Goal: Transaction & Acquisition: Subscribe to service/newsletter

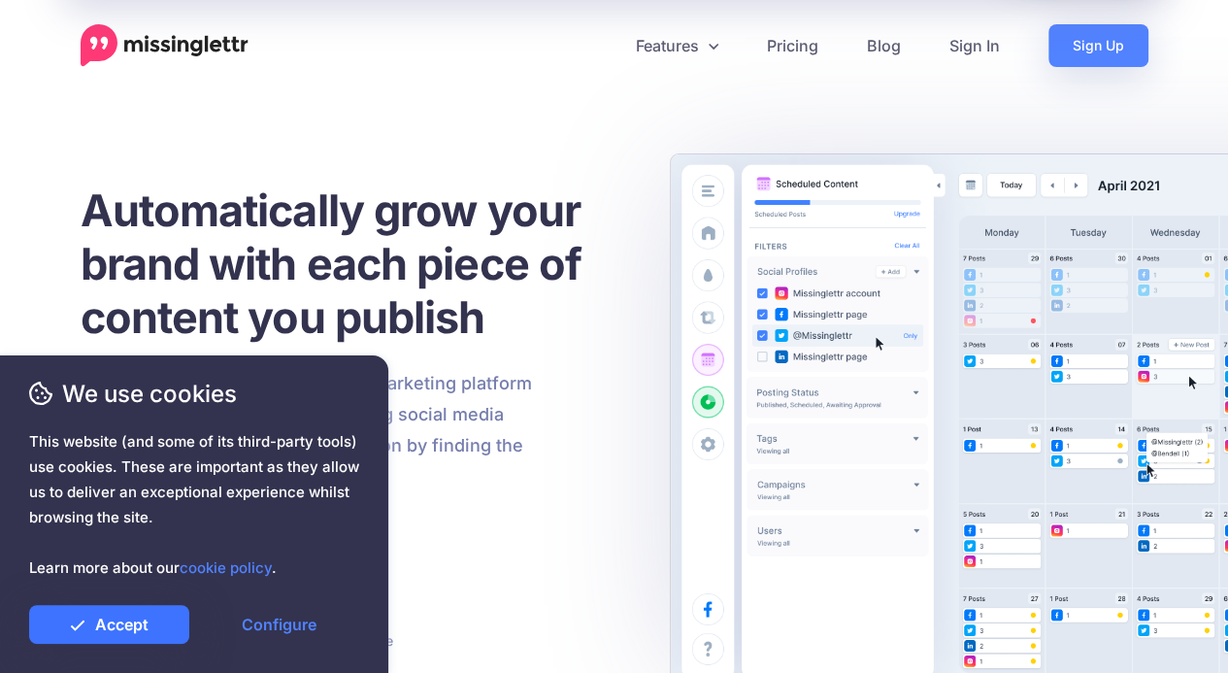
click at [128, 622] on link "Accept" at bounding box center [109, 624] width 160 height 39
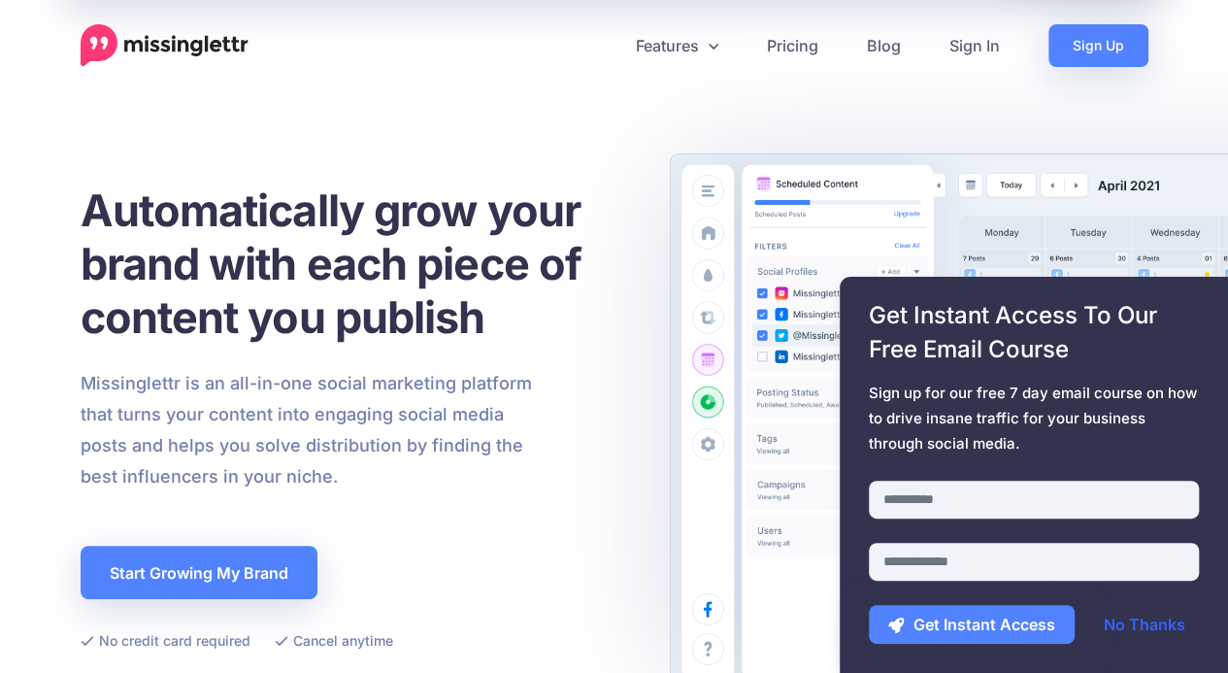
click at [1161, 624] on link "No Thanks" at bounding box center [1145, 624] width 120 height 39
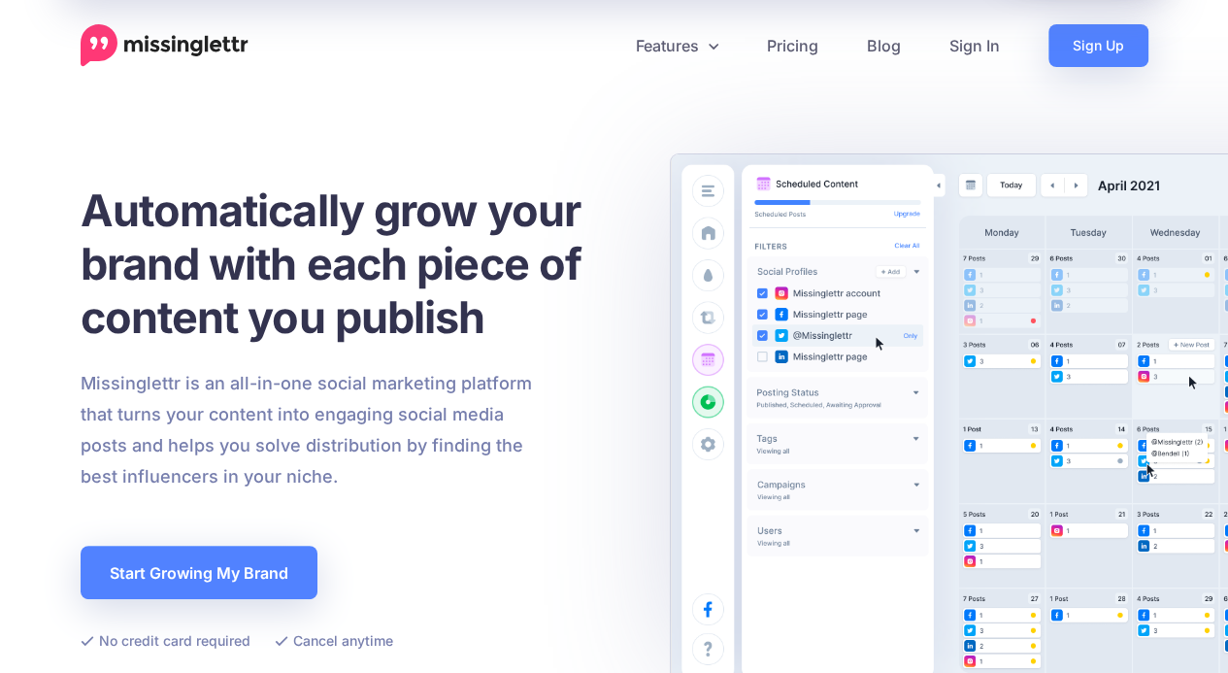
click at [166, 574] on span "This website (and some of its third-party tools) use cookies. These are importa…" at bounding box center [194, 504] width 330 height 151
click at [117, 567] on span "This website (and some of its third-party tools) use cookies. These are importa…" at bounding box center [194, 504] width 330 height 151
click at [184, 564] on link "cookie policy" at bounding box center [226, 567] width 92 height 18
click at [1103, 36] on link "Sign Up" at bounding box center [1099, 45] width 100 height 43
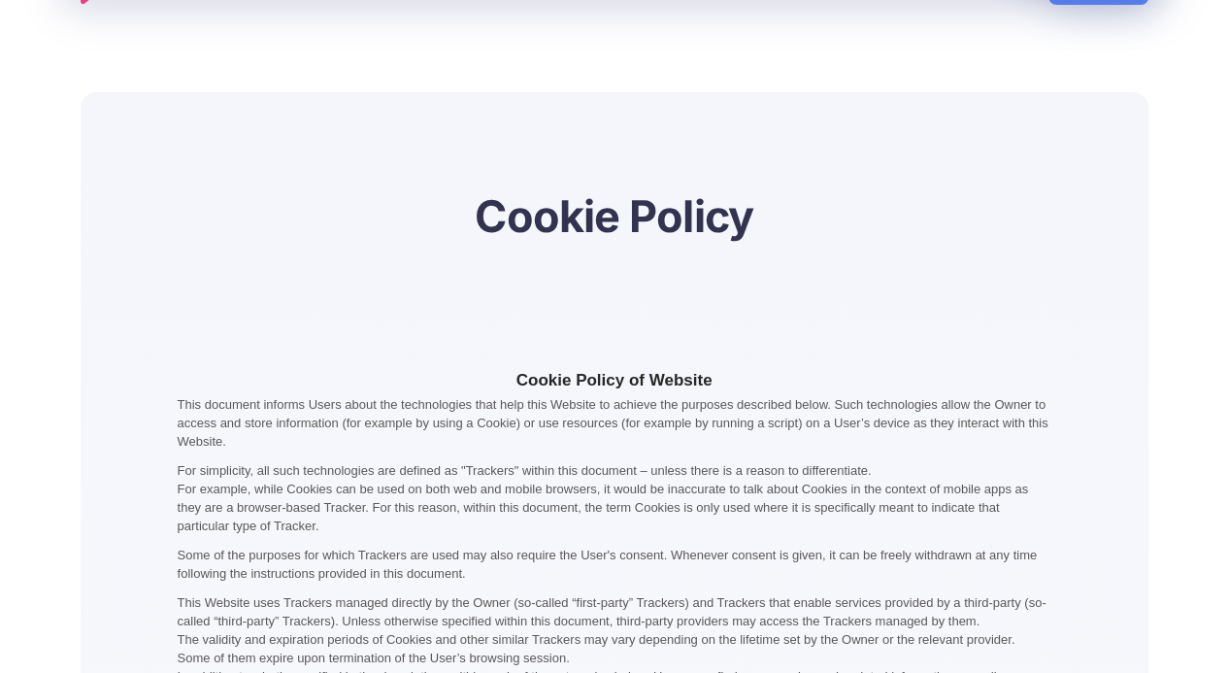
scroll to position [64, 0]
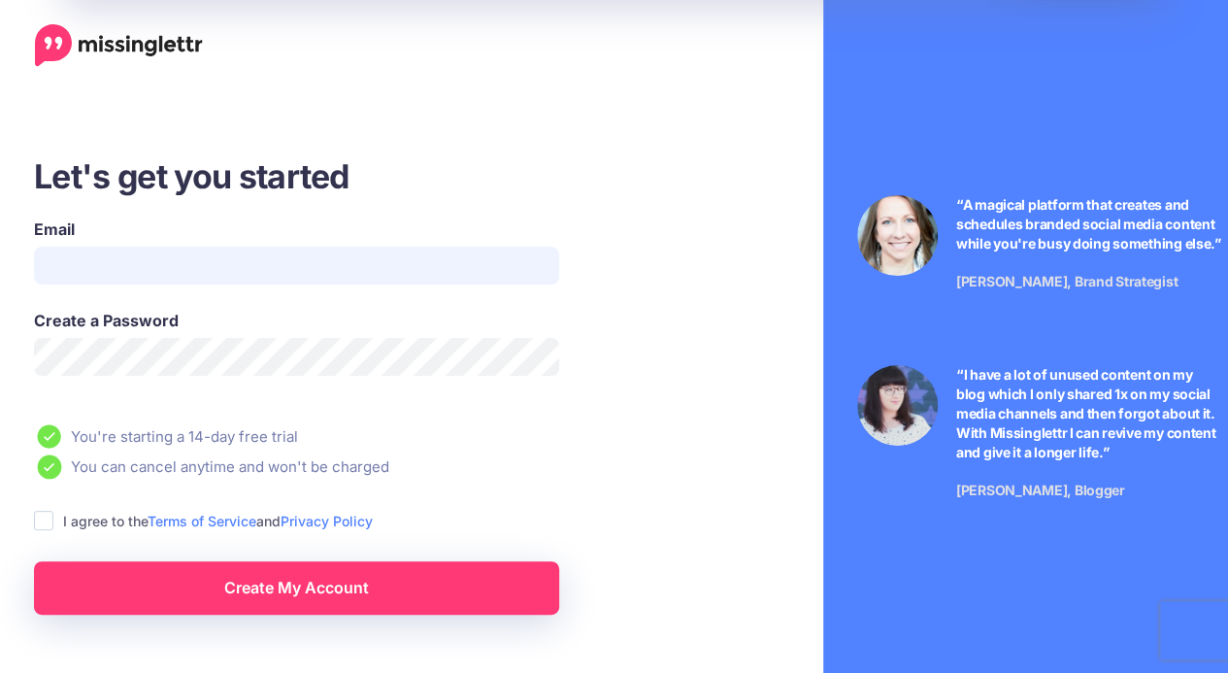
click at [109, 267] on input "Email" at bounding box center [296, 266] width 525 height 38
type input "**********"
click at [117, 522] on label "I agree to the Terms of Service and Privacy Policy" at bounding box center [218, 521] width 310 height 22
click at [54, 525] on div "I agree to the Terms of Service and Privacy Policy" at bounding box center [352, 521] width 636 height 22
click at [34, 524] on ins at bounding box center [43, 520] width 19 height 19
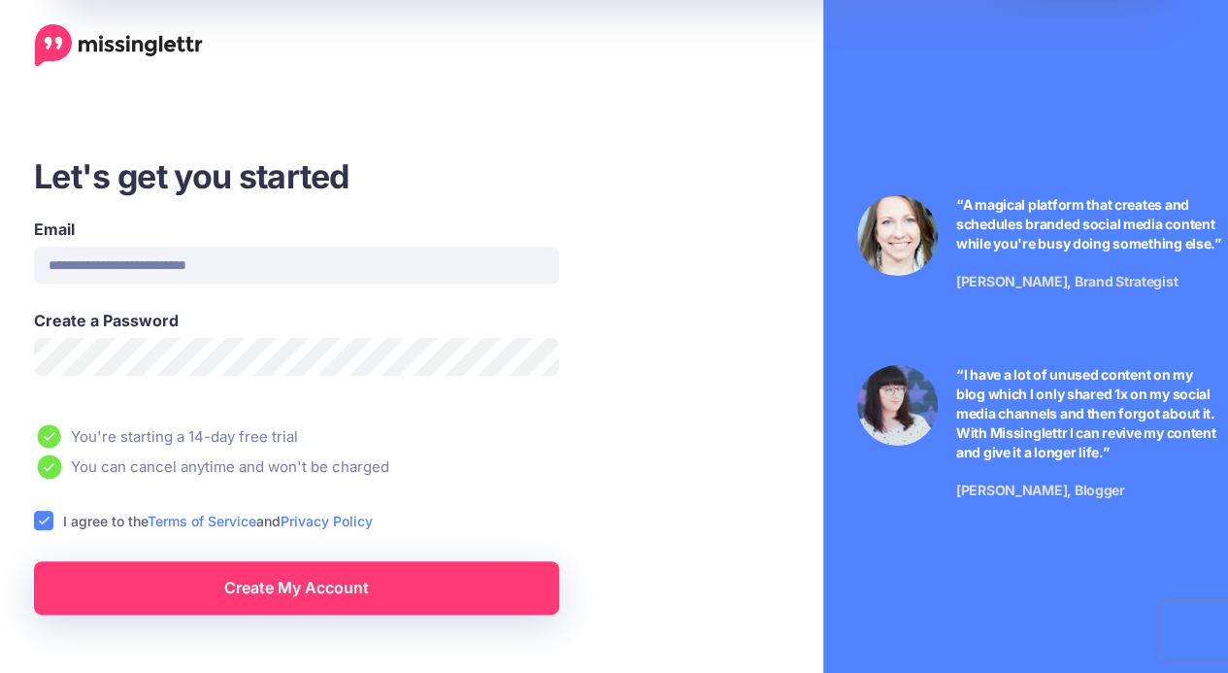
click at [142, 581] on link "Create My Account" at bounding box center [296, 587] width 525 height 53
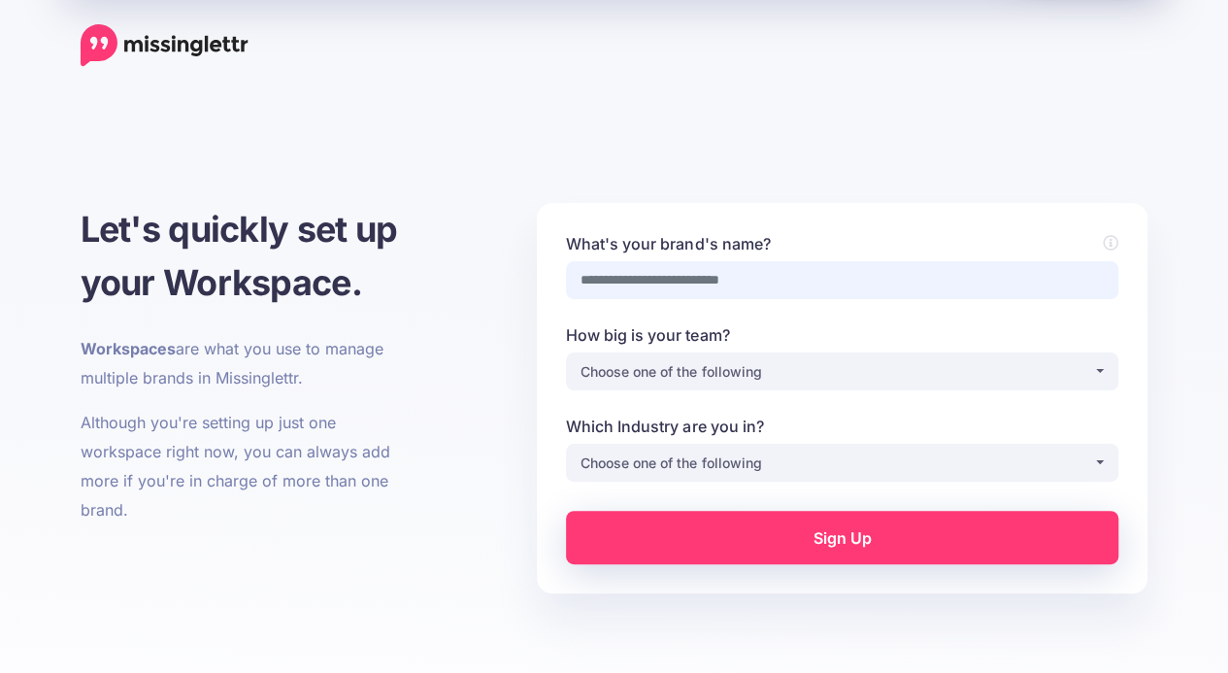
click at [782, 285] on input "What's your brand's name?" at bounding box center [842, 280] width 553 height 38
type input "**********"
click at [777, 382] on div "Choose one of the following" at bounding box center [837, 371] width 513 height 23
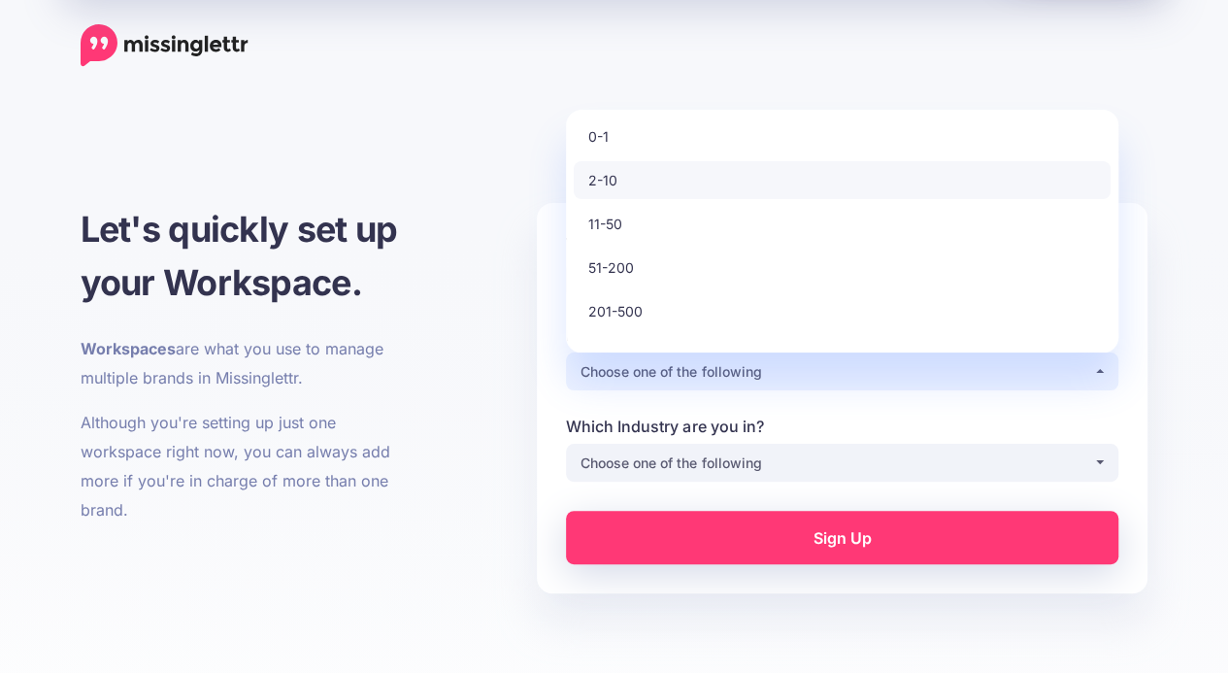
click at [698, 193] on link "2-10" at bounding box center [842, 180] width 537 height 38
select select "*"
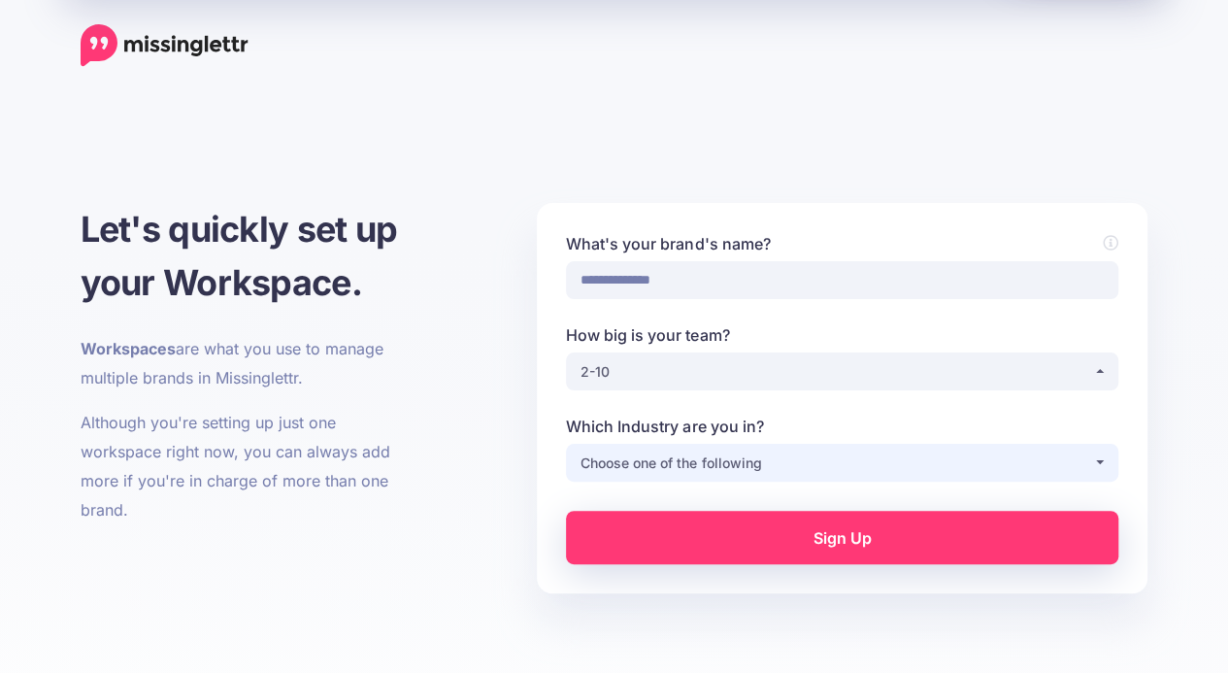
click at [689, 463] on div "Choose one of the following" at bounding box center [837, 463] width 513 height 23
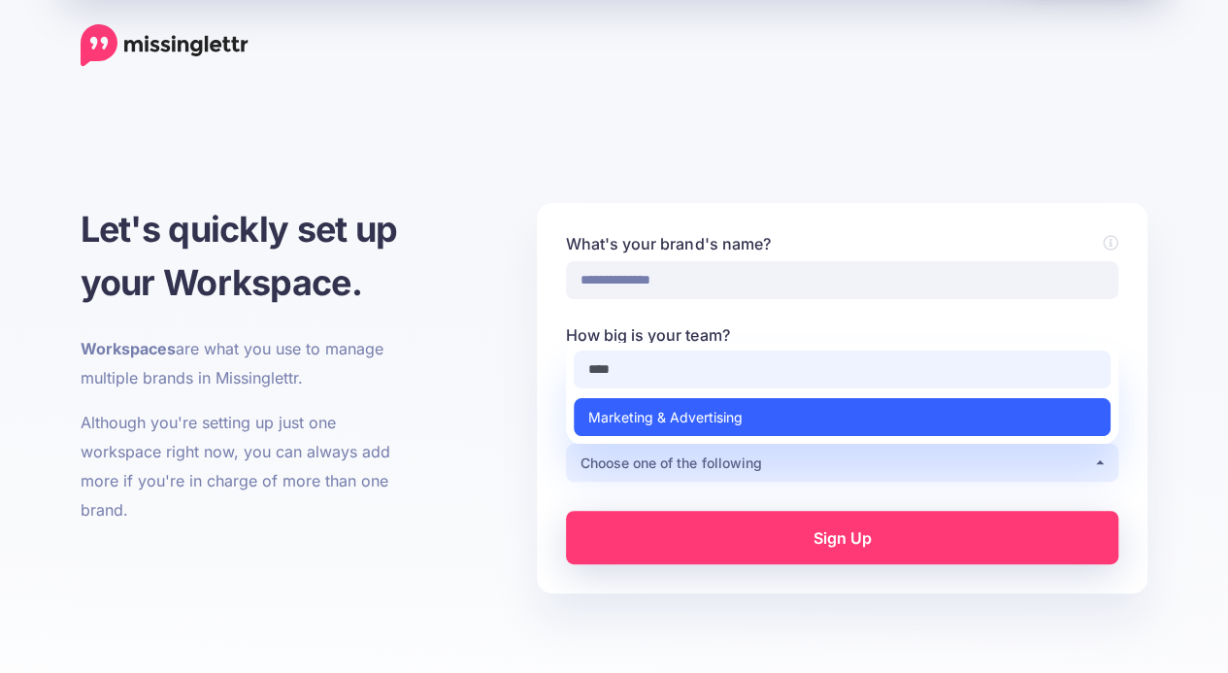
type input "****"
click at [687, 432] on link "Marketing & Advertising" at bounding box center [842, 417] width 537 height 38
select select "*********"
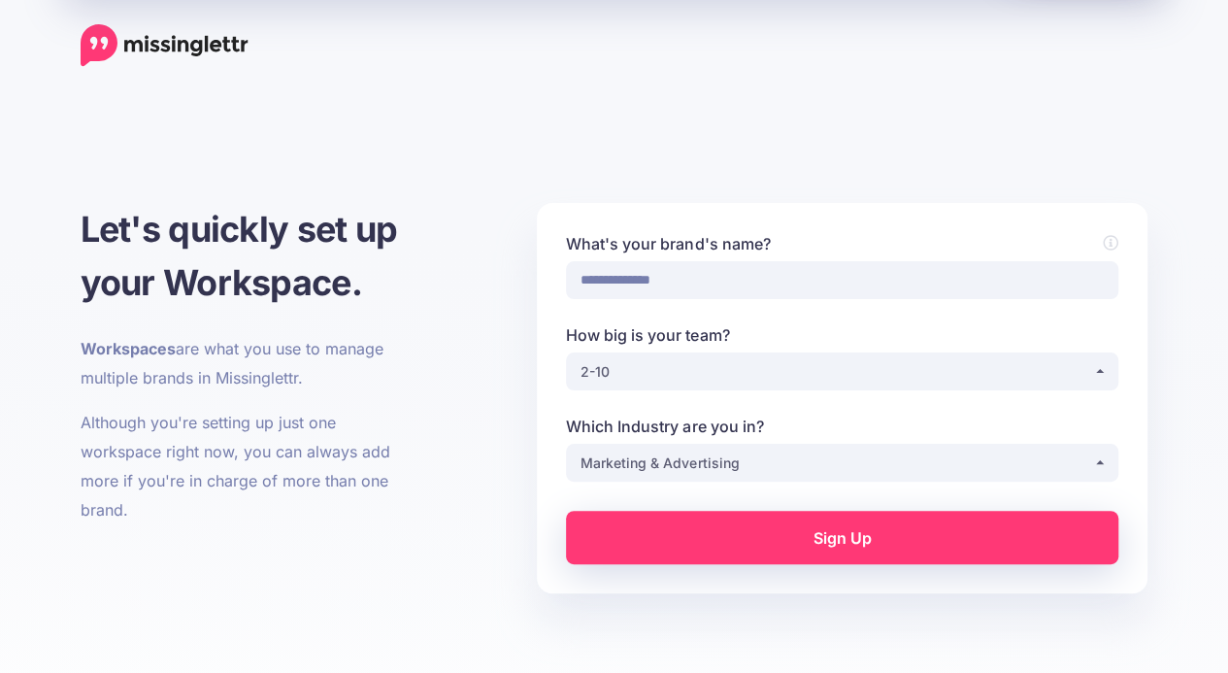
click at [672, 524] on link "Sign Up" at bounding box center [842, 537] width 553 height 53
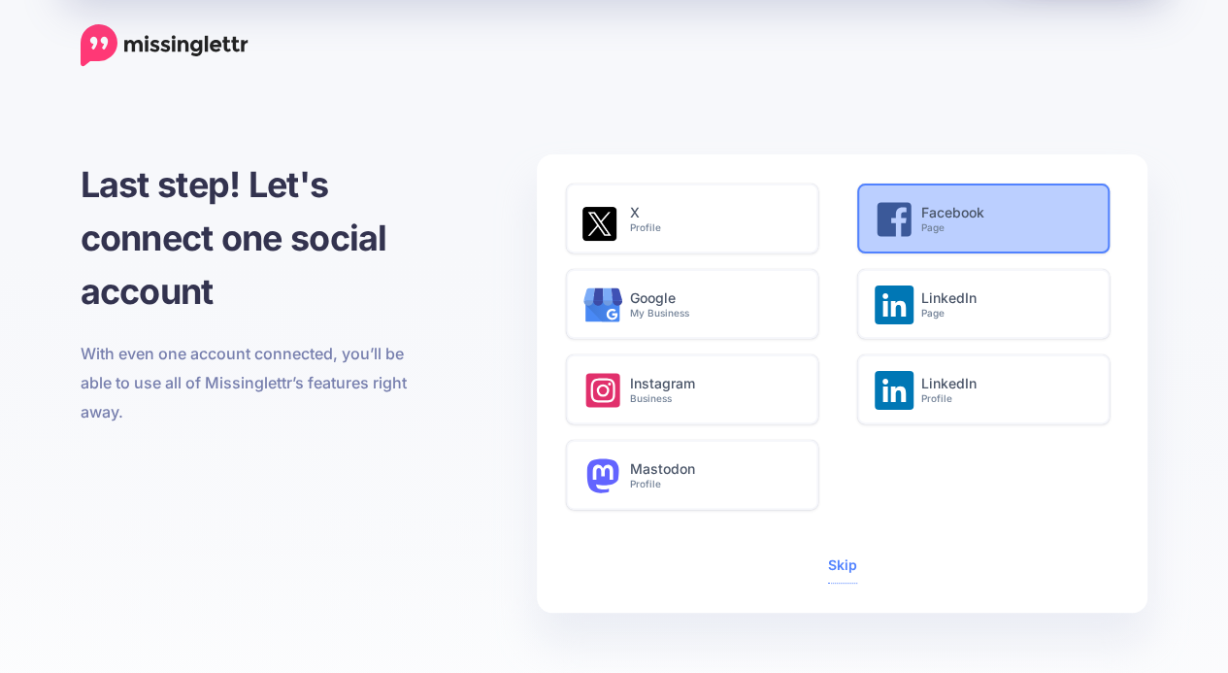
click at [920, 218] on div at bounding box center [890, 204] width 62 height 39
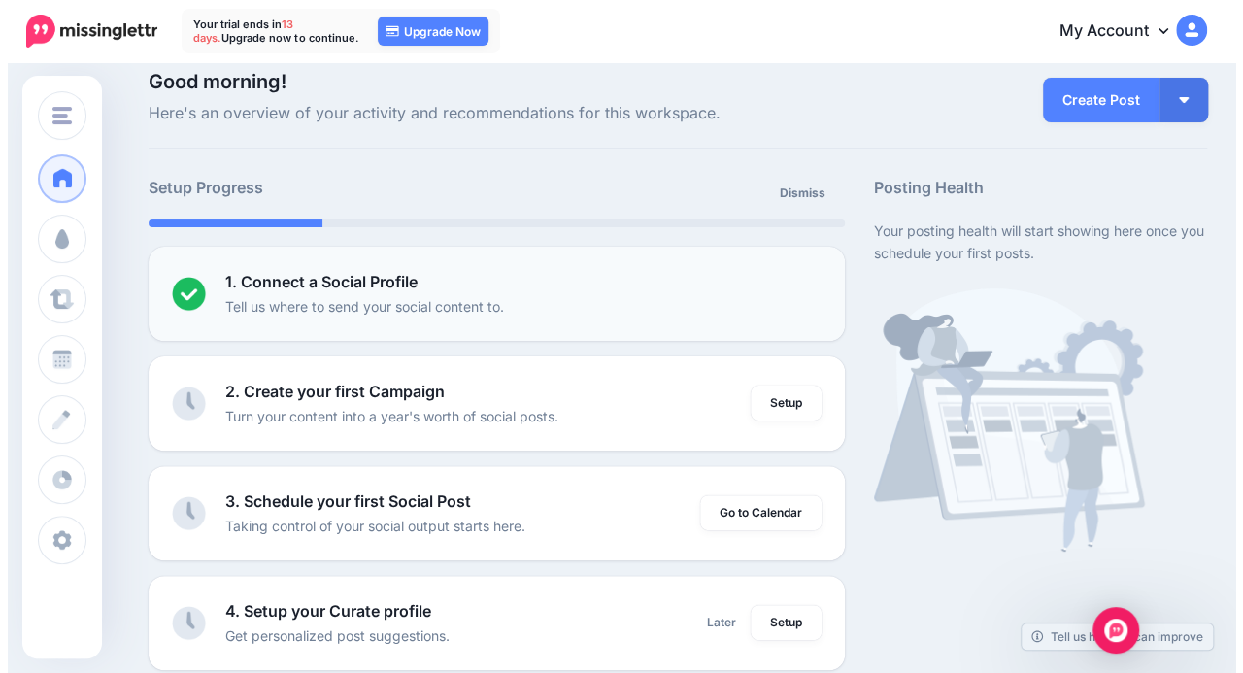
scroll to position [64, 0]
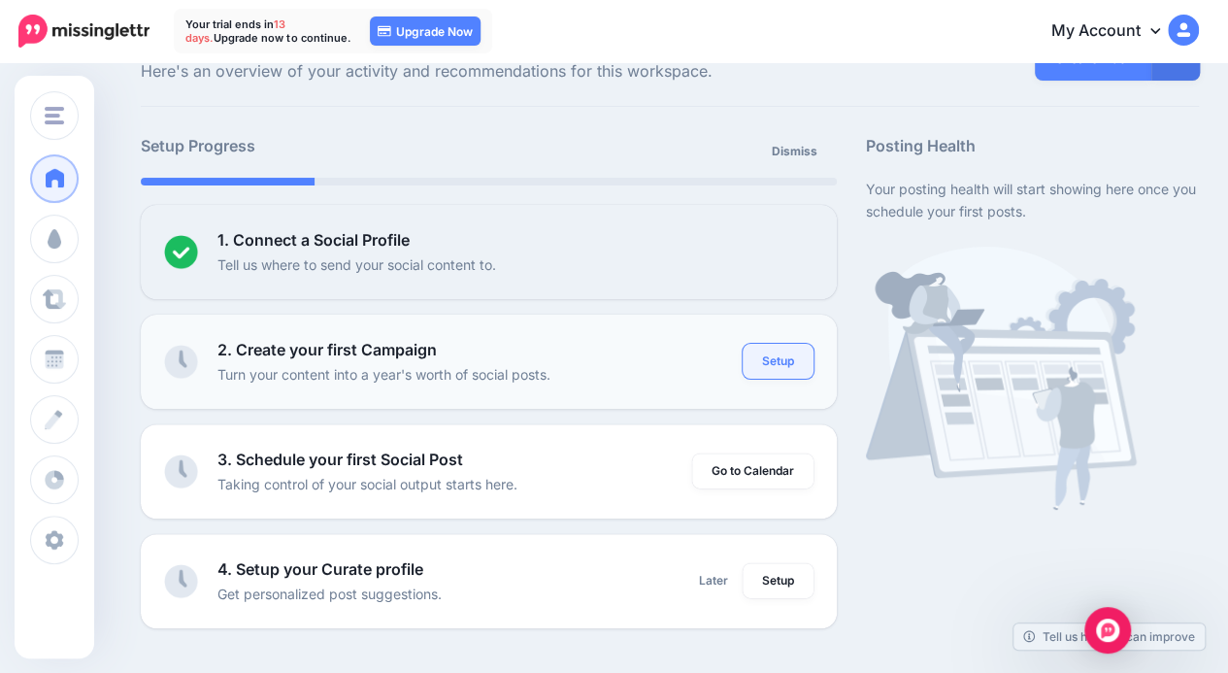
click at [781, 351] on link "Setup" at bounding box center [778, 361] width 71 height 35
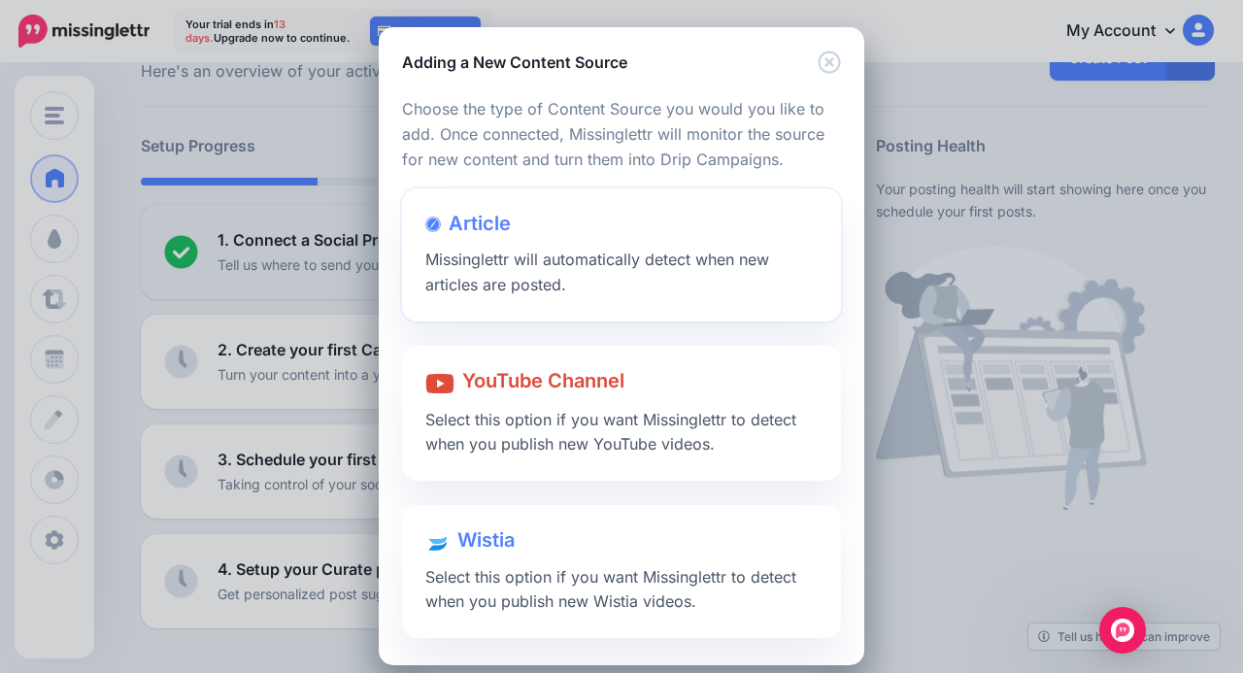
click at [580, 281] on div "Article Missinglettr will automatically detect when new articles are posted." at bounding box center [621, 254] width 439 height 133
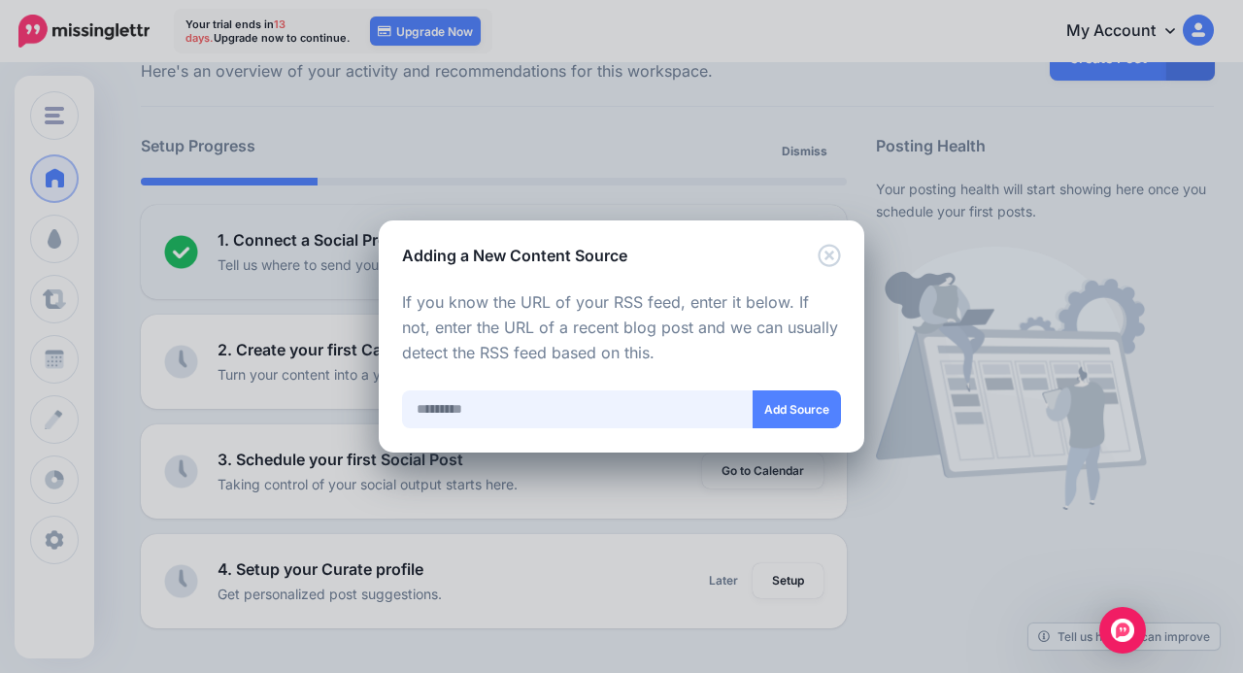
click at [644, 401] on input "text" at bounding box center [578, 409] width 352 height 38
paste input "**********"
type input "**********"
click at [781, 395] on button "Add Source" at bounding box center [797, 409] width 88 height 38
click at [782, 396] on button "Validating..." at bounding box center [786, 409] width 110 height 38
